Goal: Task Accomplishment & Management: Use online tool/utility

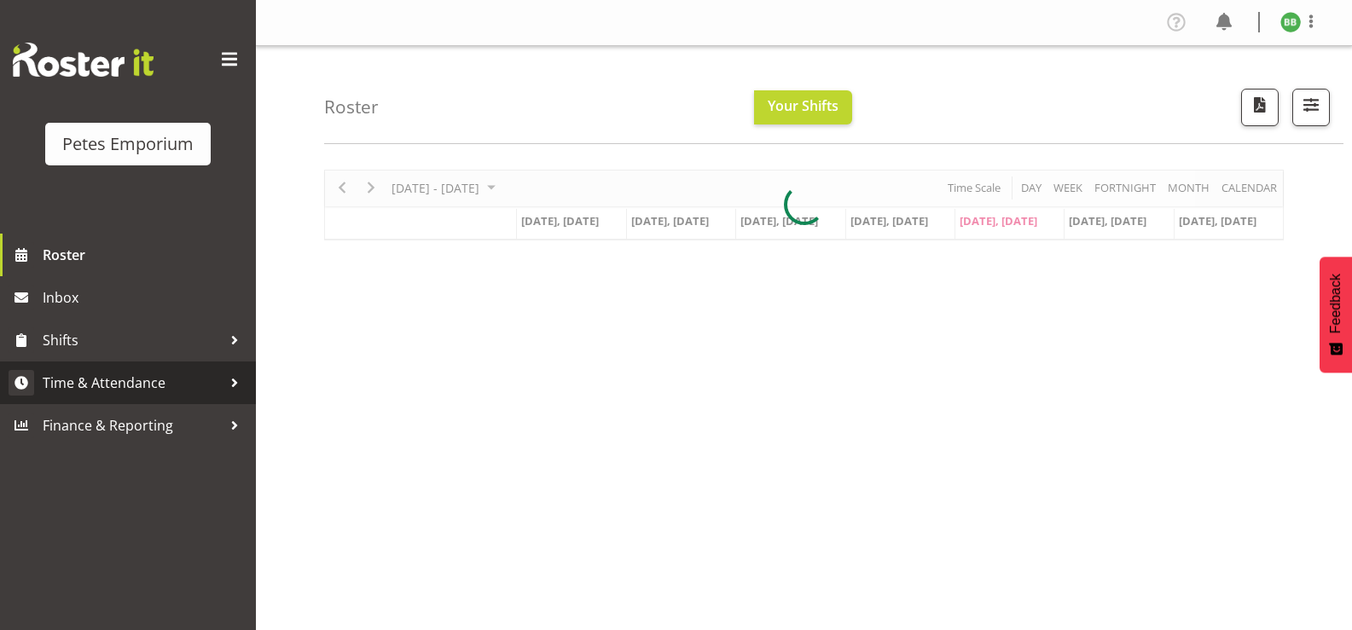
click at [148, 380] on span "Time & Attendance" at bounding box center [132, 383] width 179 height 26
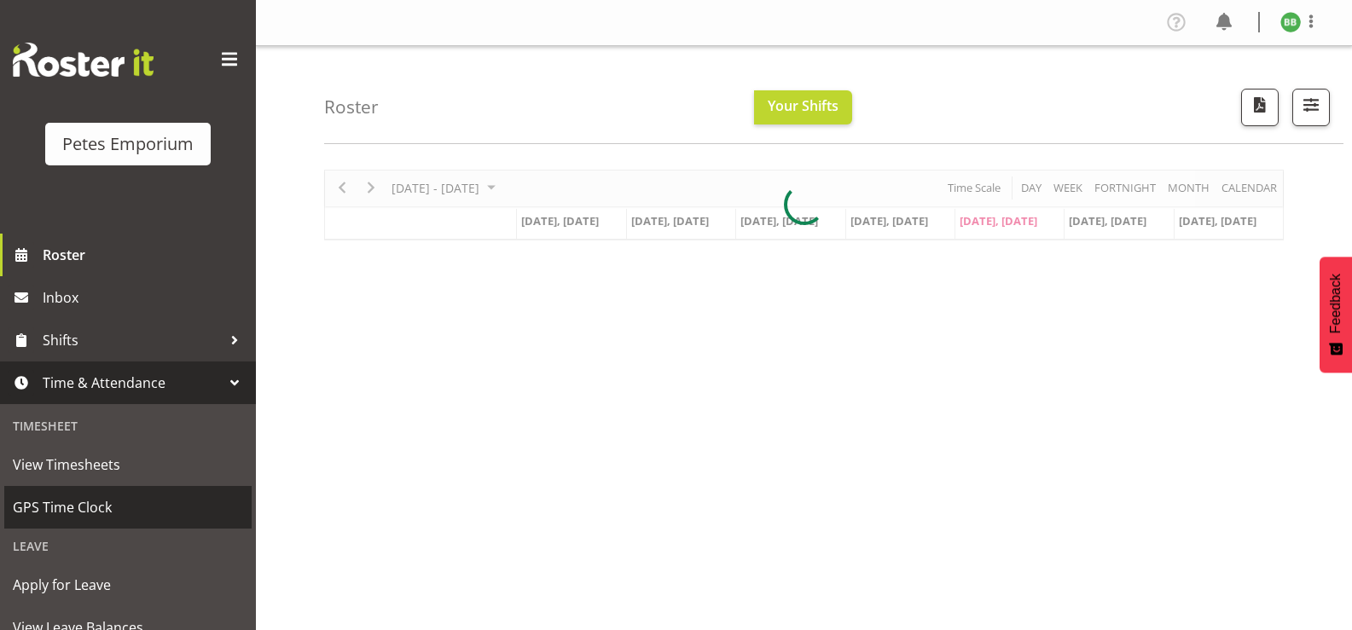
click at [90, 510] on span "GPS Time Clock" at bounding box center [128, 508] width 230 height 26
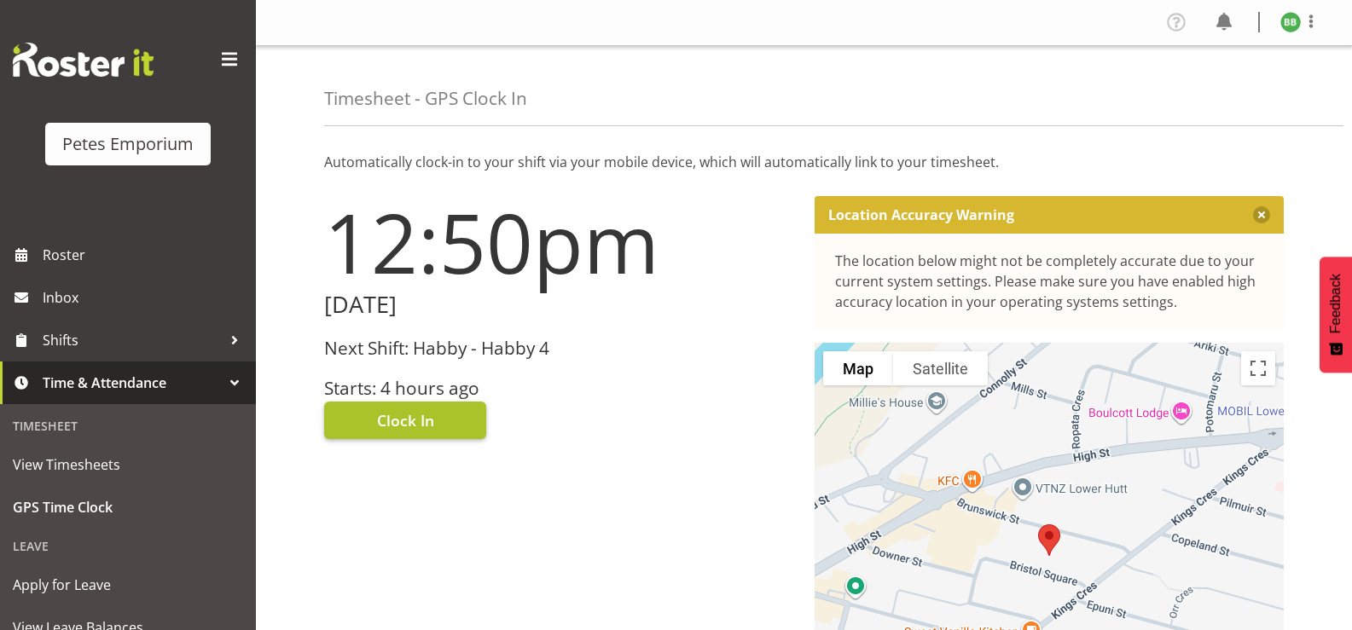
click at [392, 411] on span "Clock In" at bounding box center [405, 420] width 57 height 22
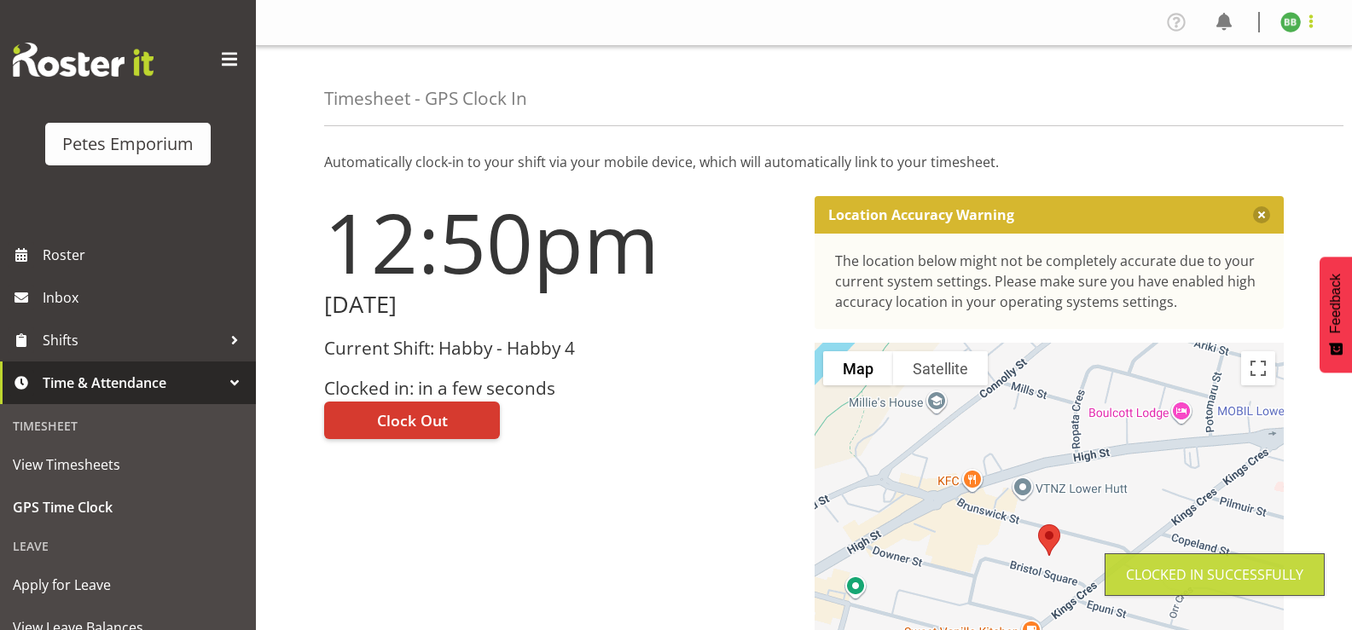
click at [1308, 30] on span at bounding box center [1311, 21] width 20 height 20
click at [1248, 102] on link "Log Out" at bounding box center [1240, 89] width 164 height 31
